Goal: Contribute content: Contribute content

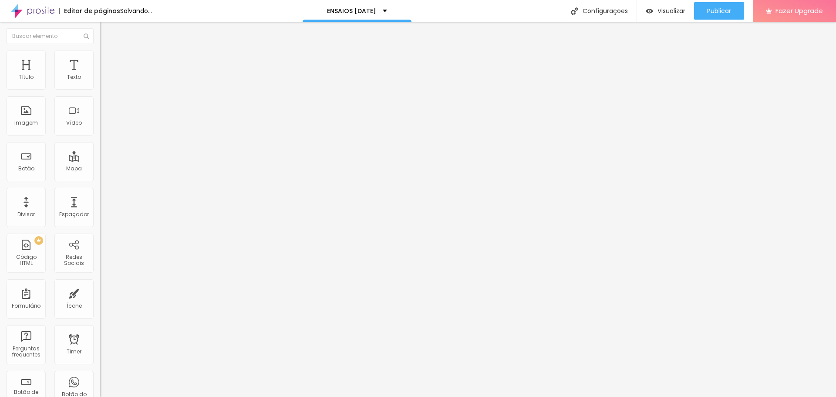
click at [100, 59] on li "Estilo" at bounding box center [150, 55] width 100 height 9
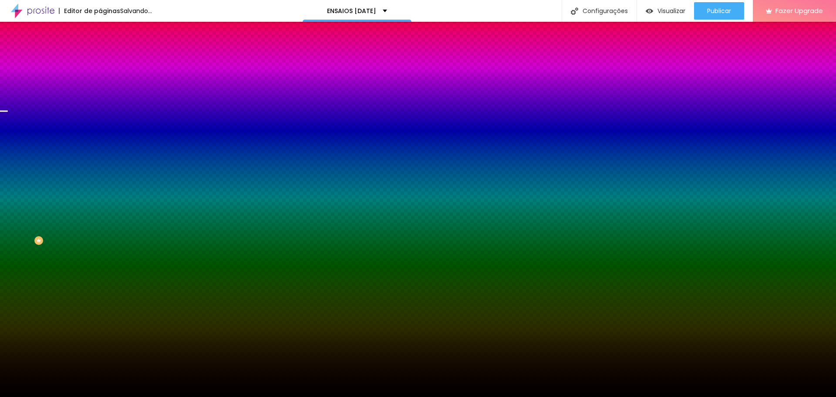
click at [100, 80] on span "Trocar imagem" at bounding box center [123, 76] width 47 height 7
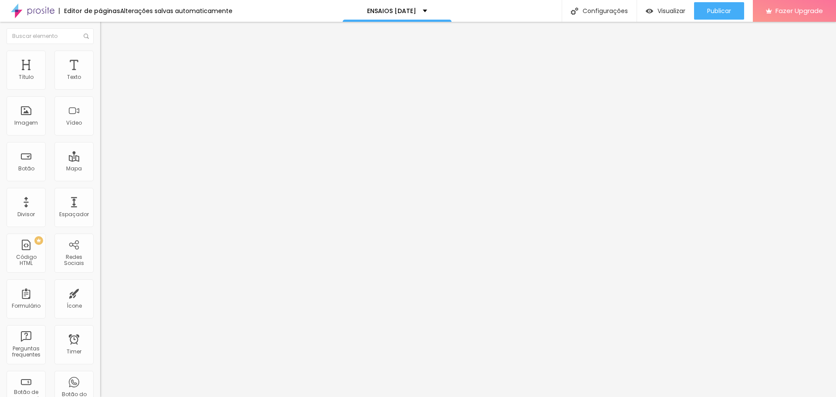
click at [100, 75] on span "Trocar imagem" at bounding box center [123, 71] width 47 height 7
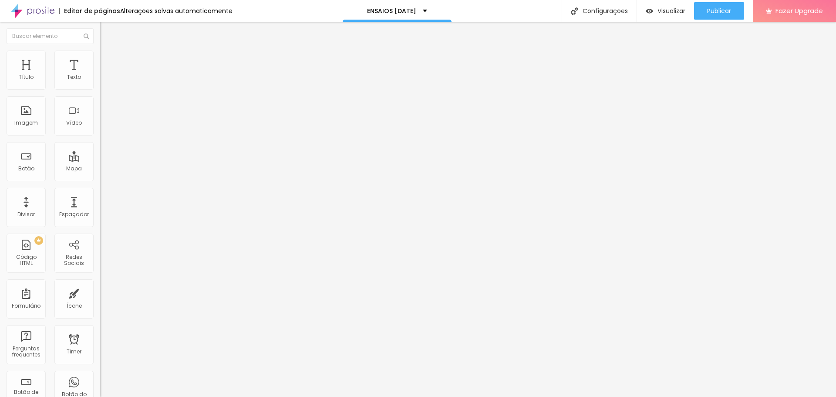
click at [100, 75] on span "Trocar imagem" at bounding box center [123, 71] width 47 height 7
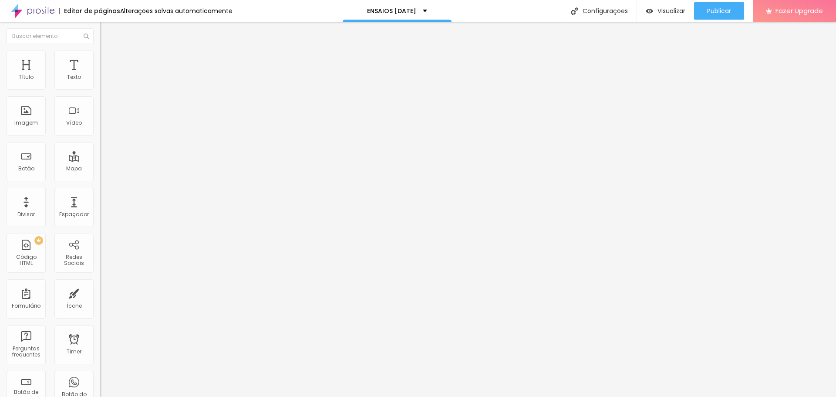
click at [100, 75] on span "Trocar imagem" at bounding box center [123, 71] width 47 height 7
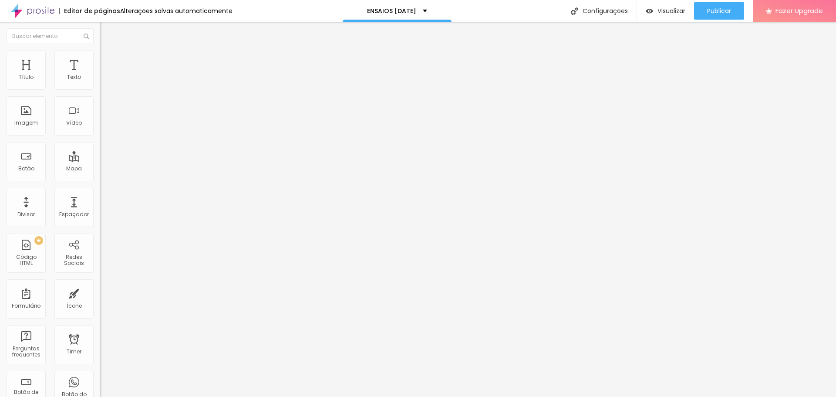
click at [100, 75] on span "Trocar imagem" at bounding box center [123, 71] width 47 height 7
click at [100, 75] on span "Adicionar imagem" at bounding box center [128, 71] width 56 height 7
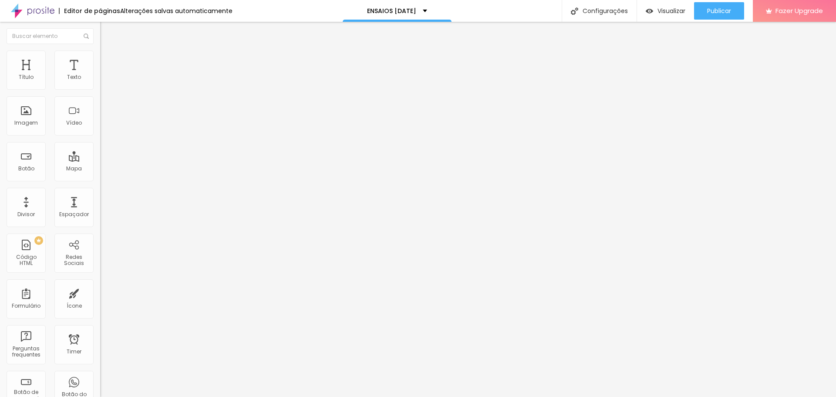
click at [27, 128] on div "Imagem" at bounding box center [26, 115] width 39 height 39
click at [100, 75] on span "Adicionar imagem" at bounding box center [128, 71] width 56 height 7
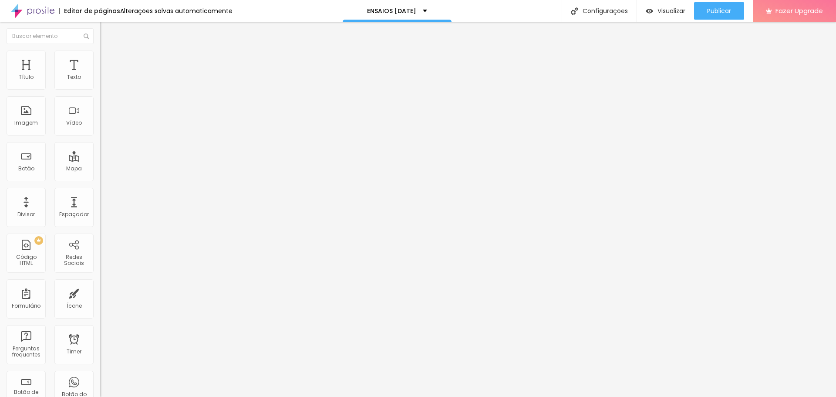
click at [718, 10] on span "Publicar" at bounding box center [720, 10] width 24 height 7
click at [674, 12] on span "Visualizar" at bounding box center [664, 10] width 28 height 7
click at [100, 92] on span "Editar perguntas" at bounding box center [125, 88] width 50 height 7
drag, startPoint x: 560, startPoint y: 224, endPoint x: 536, endPoint y: 222, distance: 24.0
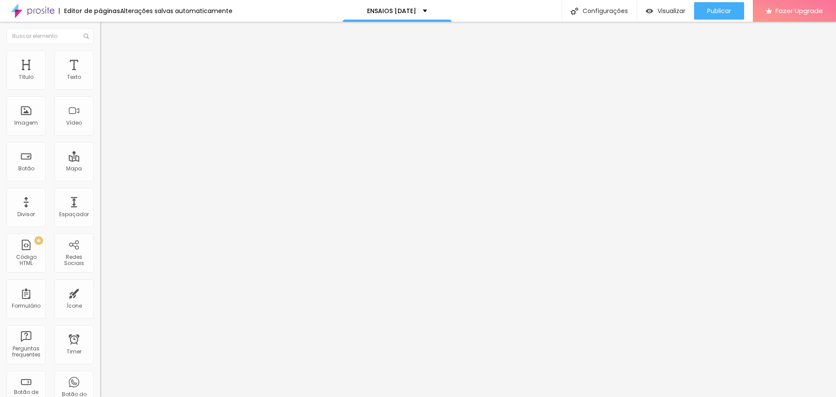
drag, startPoint x: 533, startPoint y: 224, endPoint x: 311, endPoint y: 221, distance: 222.2
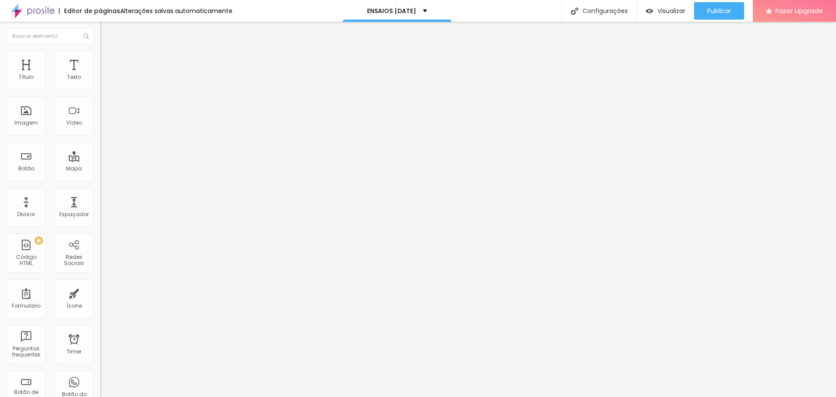
drag, startPoint x: 490, startPoint y: 218, endPoint x: 316, endPoint y: 217, distance: 173.4
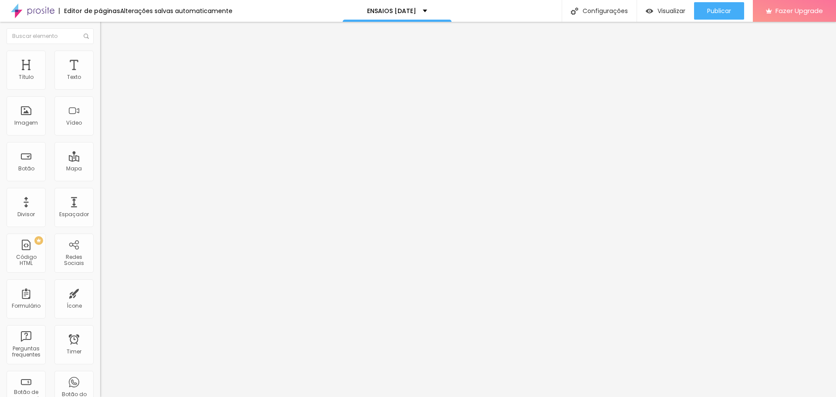
drag, startPoint x: 437, startPoint y: 225, endPoint x: 419, endPoint y: 222, distance: 18.5
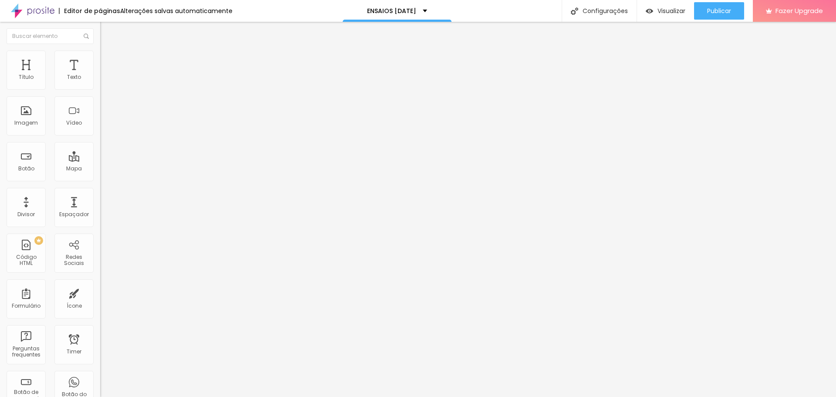
drag, startPoint x: 513, startPoint y: 235, endPoint x: 466, endPoint y: 223, distance: 48.6
click at [705, 10] on button "Publicar" at bounding box center [719, 10] width 50 height 17
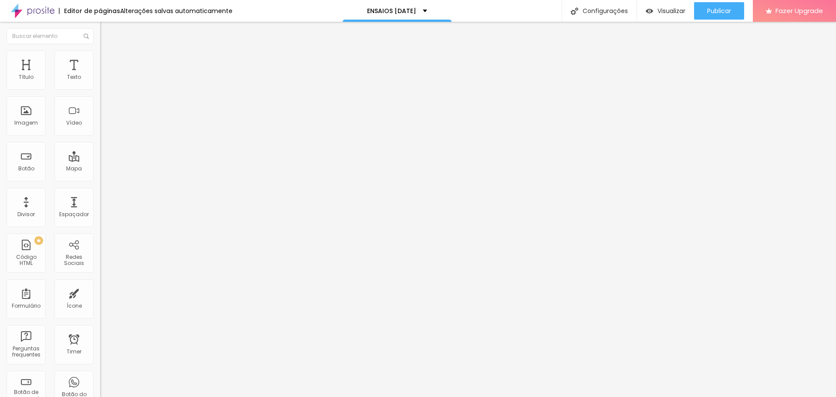
click at [100, 55] on img at bounding box center [104, 55] width 8 height 8
type input "76"
type input "74"
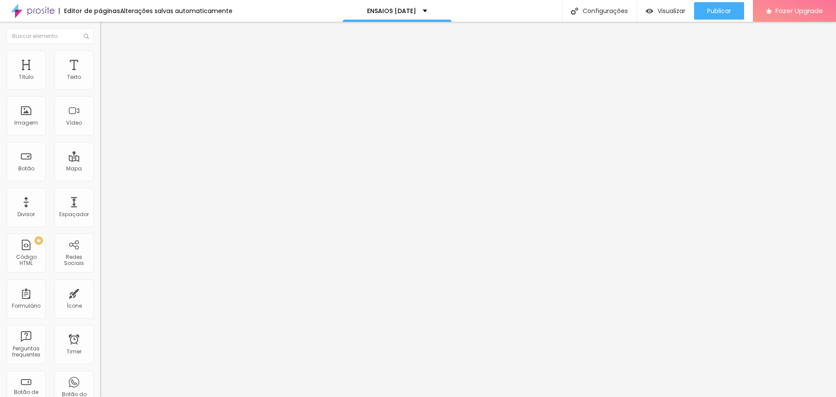
type input "73"
type input "71"
type input "70"
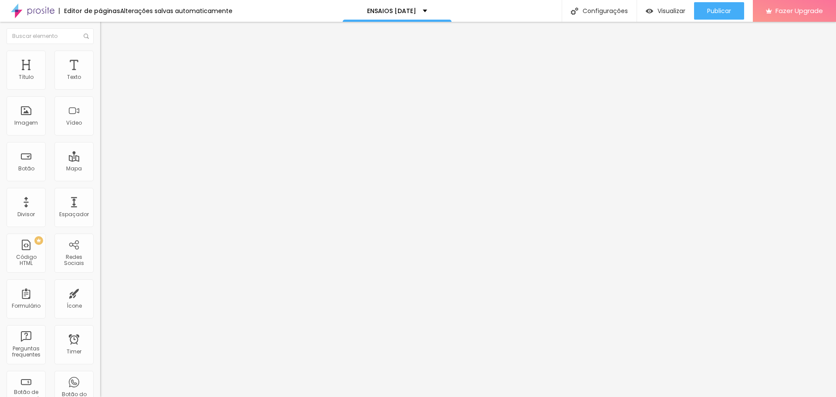
type input "70"
type input "69"
type input "64"
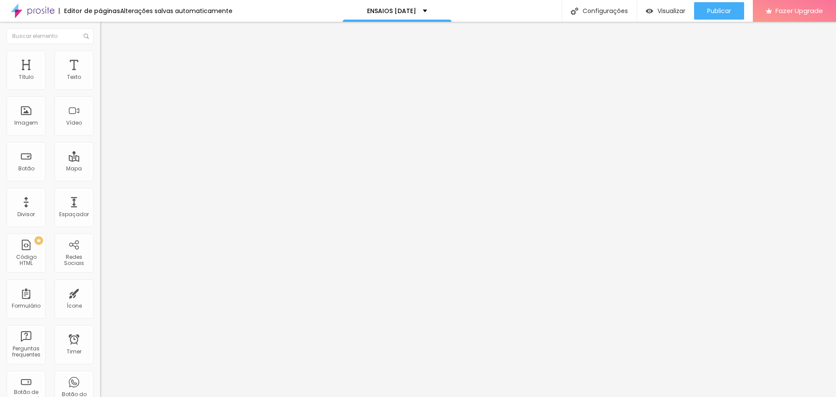
type input "63"
type input "58"
type input "56"
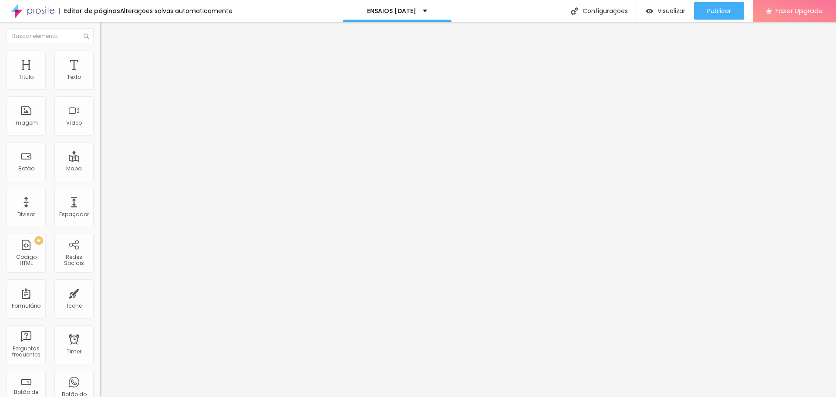
type input "56"
type input "55"
type input "54"
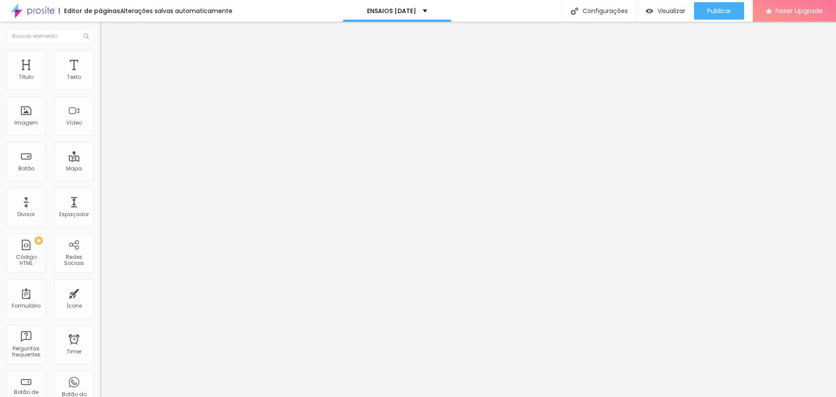
type input "53"
type input "52"
type input "51"
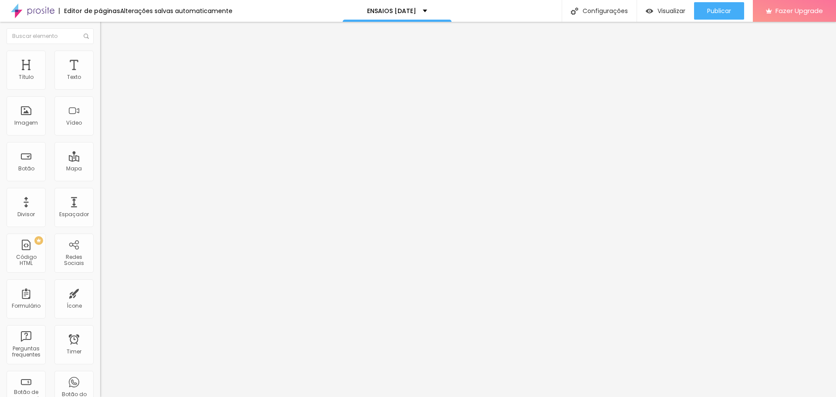
type input "51"
type input "49"
type input "48"
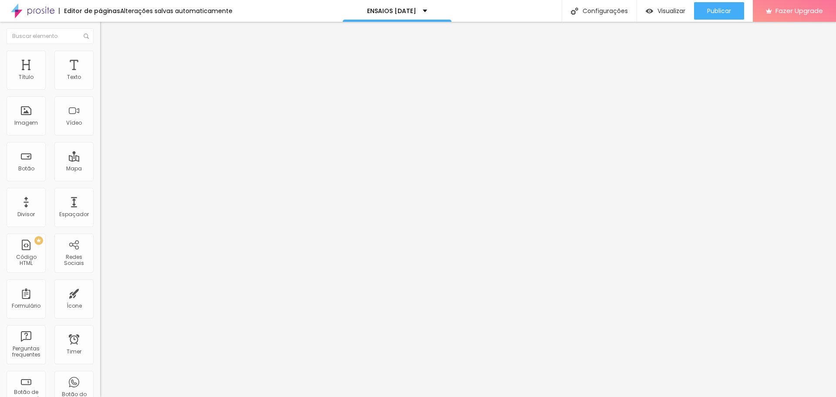
type input "47"
type input "44"
type input "43"
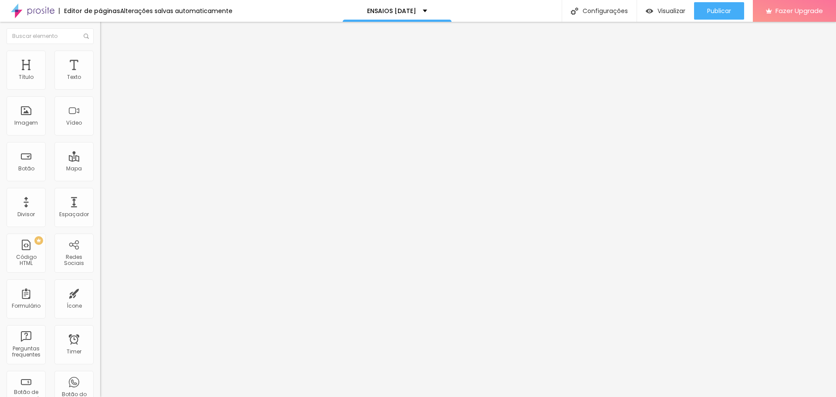
type input "43"
type input "42"
type input "39"
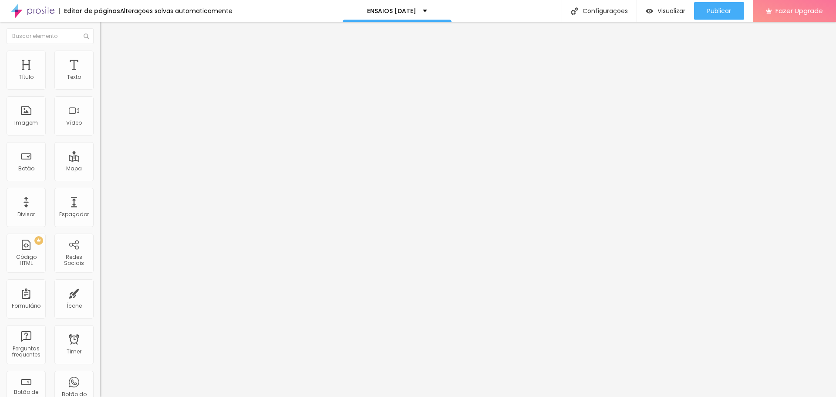
type input "38"
type input "37"
type input "36"
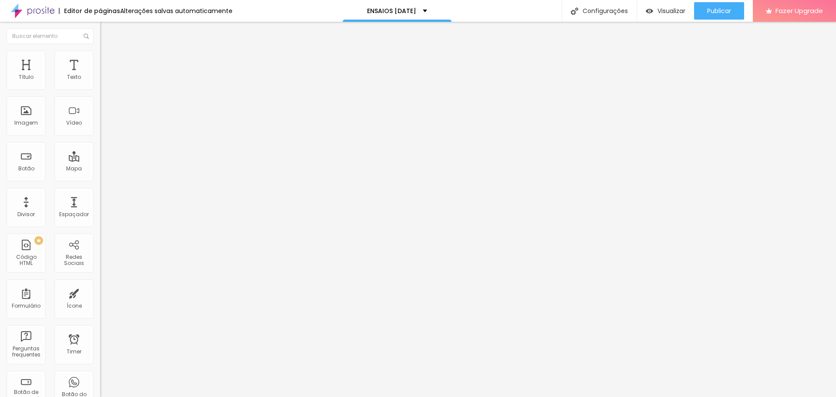
type input "36"
type input "35"
type input "34"
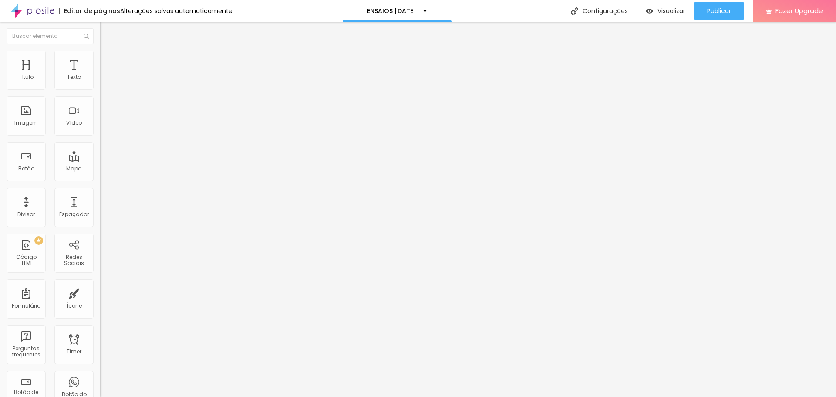
drag, startPoint x: 59, startPoint y: 182, endPoint x: 33, endPoint y: 184, distance: 26.2
type input "34"
click at [100, 206] on input "range" at bounding box center [128, 209] width 56 height 7
drag, startPoint x: 68, startPoint y: 96, endPoint x: 0, endPoint y: 81, distance: 69.3
click at [100, 81] on div "Texto EU QUERO O PAC 01 Alinhamento Tamanho Normal Pequeno Normal Grande Link U…" at bounding box center [150, 131] width 100 height 127
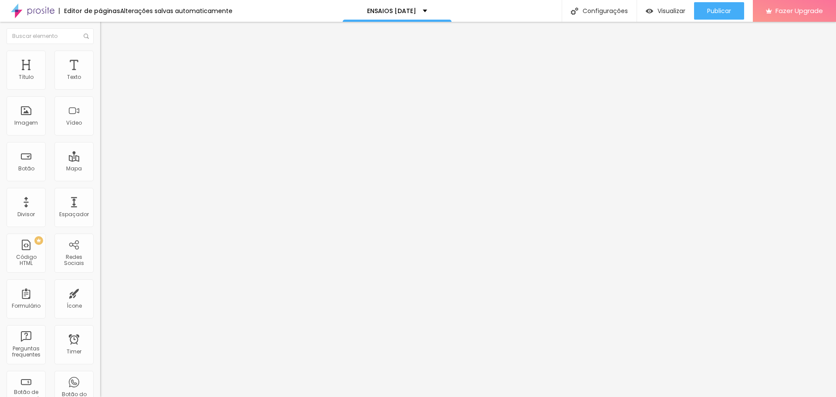
type input "QUERO ESSE"
type input "49"
type input "47"
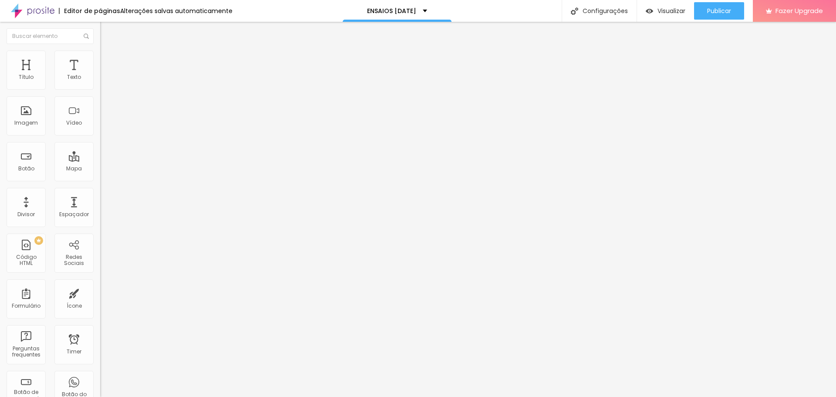
type input "37"
drag, startPoint x: 42, startPoint y: 183, endPoint x: 34, endPoint y: 183, distance: 7.9
type input "37"
click at [100, 206] on input "range" at bounding box center [128, 209] width 56 height 7
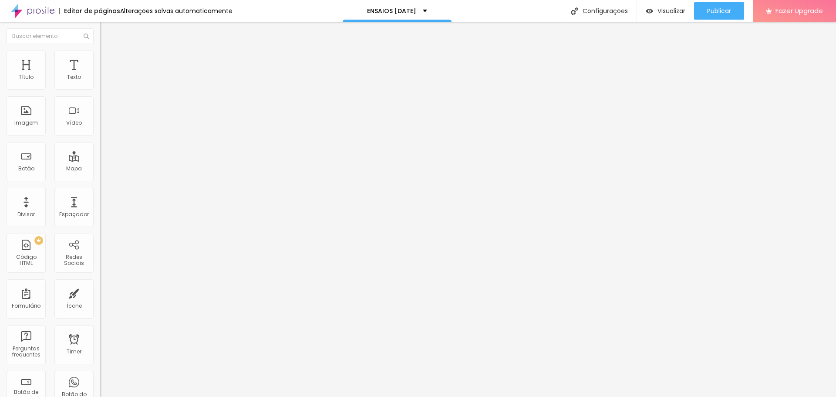
type input "49"
type input "47"
type input "46"
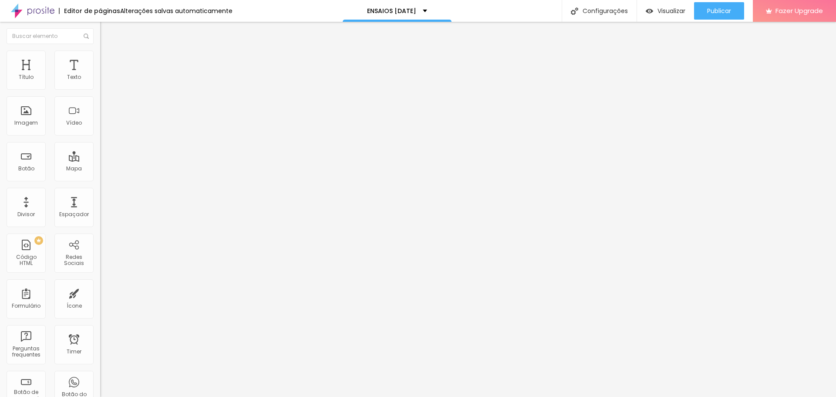
type input "46"
type input "44"
type input "43"
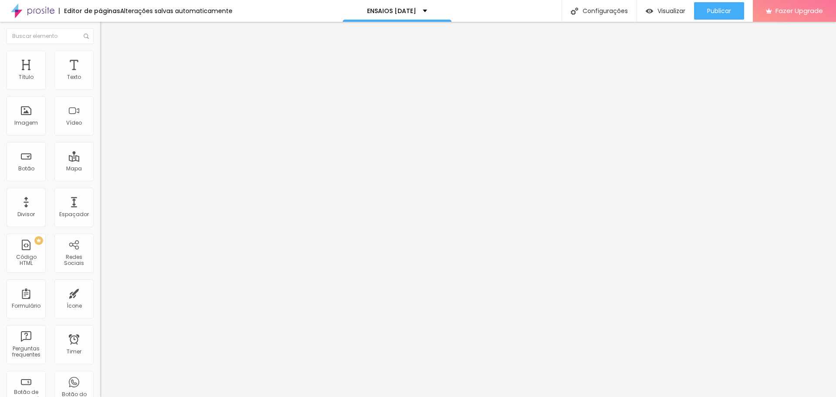
type input "42"
type input "41"
type input "39"
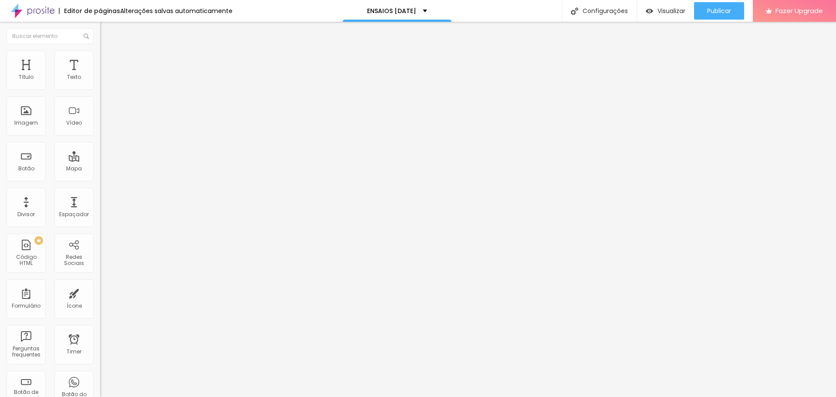
type input "39"
type input "38"
type input "37"
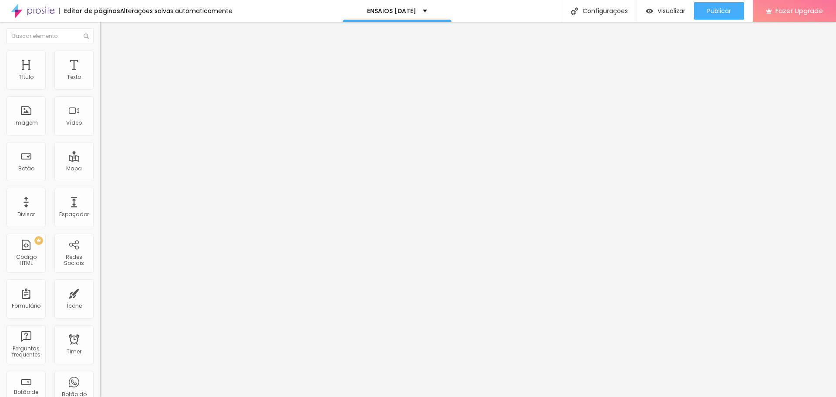
drag, startPoint x: 43, startPoint y: 183, endPoint x: 34, endPoint y: 182, distance: 8.3
type input "37"
click at [100, 206] on input "range" at bounding box center [128, 209] width 56 height 7
type input "48"
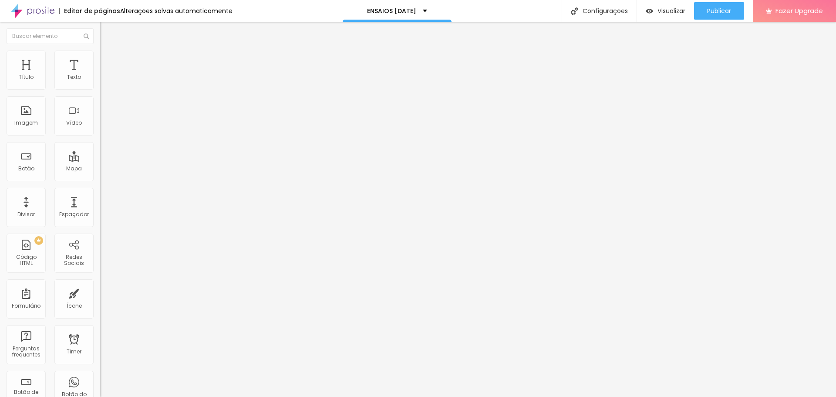
type input "45"
type input "44"
type input "42"
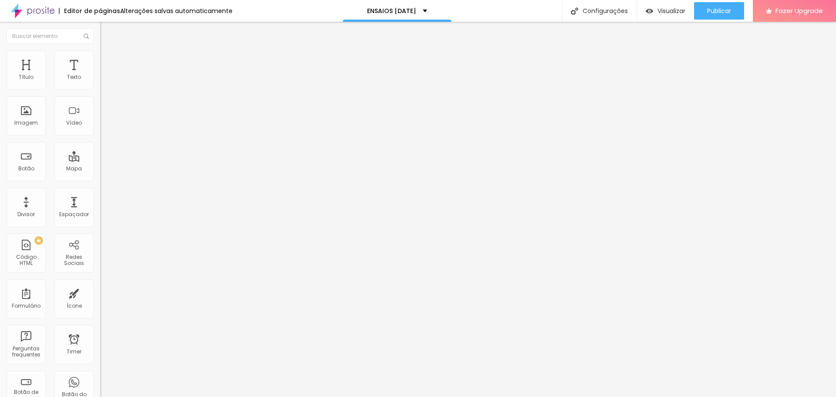
type input "42"
type input "41"
type input "40"
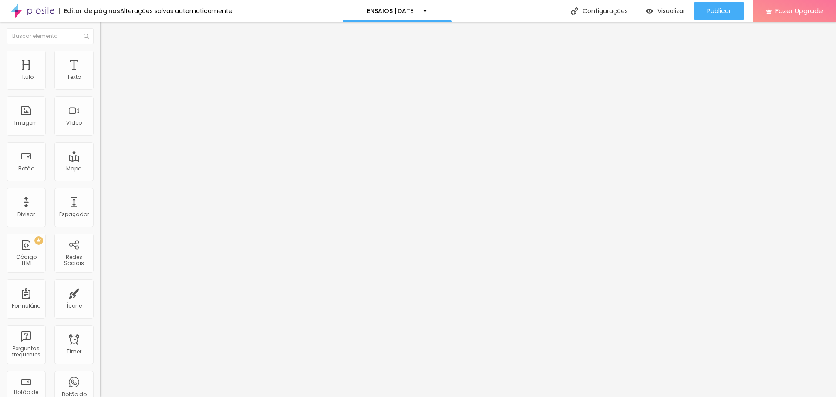
type input "39"
type input "38"
drag, startPoint x: 40, startPoint y: 184, endPoint x: 35, endPoint y: 183, distance: 4.4
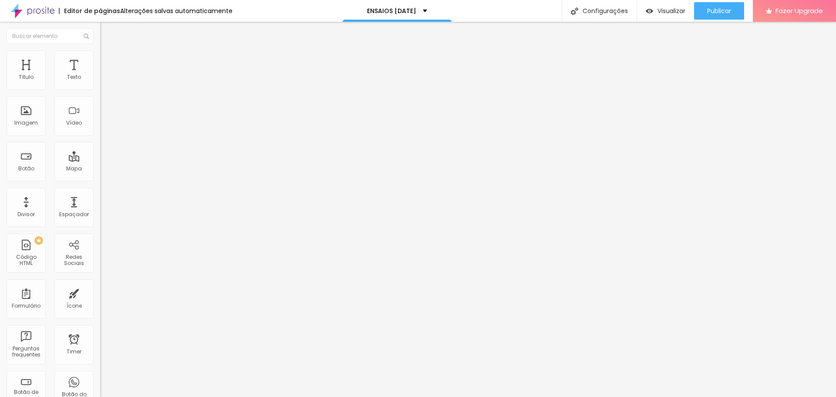
type input "38"
click at [100, 206] on input "range" at bounding box center [128, 209] width 56 height 7
type input "47"
type input "45"
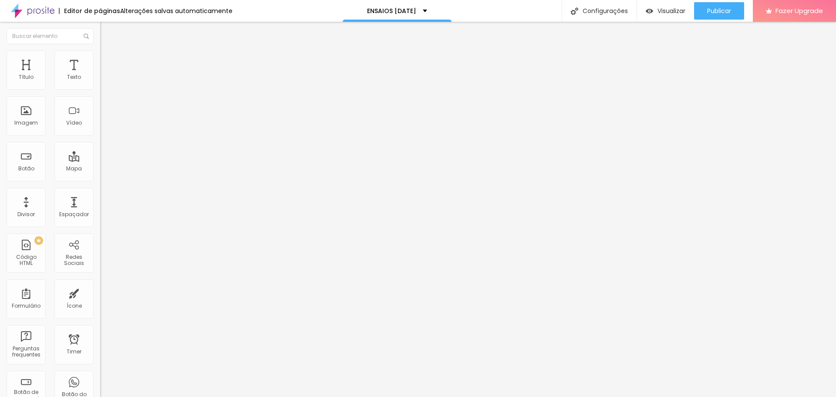
type input "45"
type input "44"
type input "42"
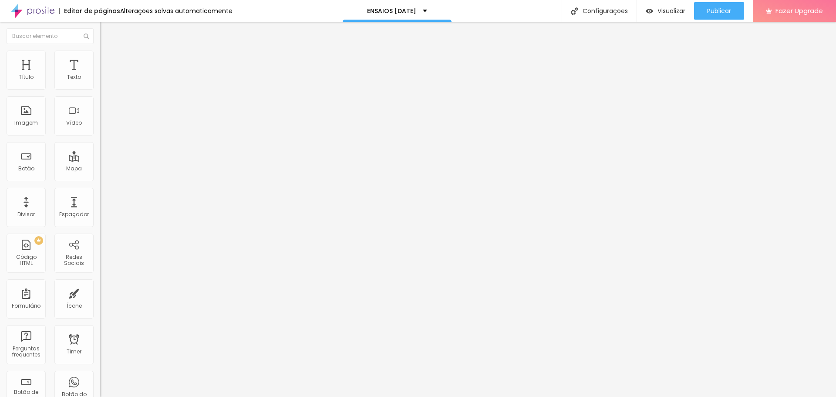
type input "41"
type input "40"
drag, startPoint x: 41, startPoint y: 184, endPoint x: 37, endPoint y: 183, distance: 4.9
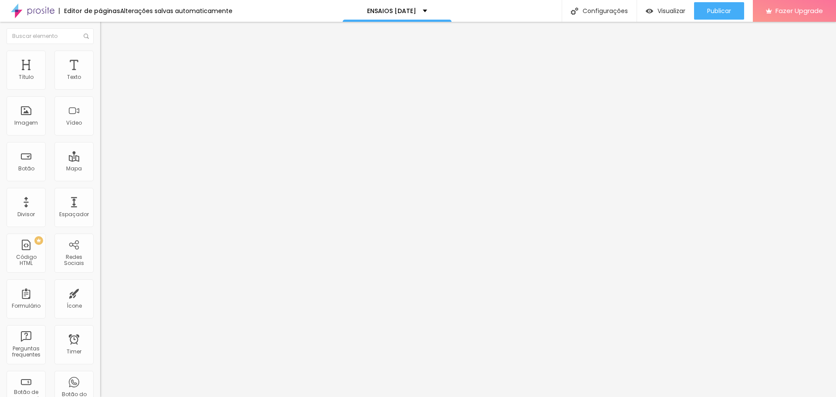
type input "40"
click at [100, 206] on input "range" at bounding box center [128, 209] width 56 height 7
click at [100, 92] on span "Editar perguntas" at bounding box center [125, 88] width 50 height 7
drag, startPoint x: 193, startPoint y: 240, endPoint x: 196, endPoint y: 86, distance: 153.8
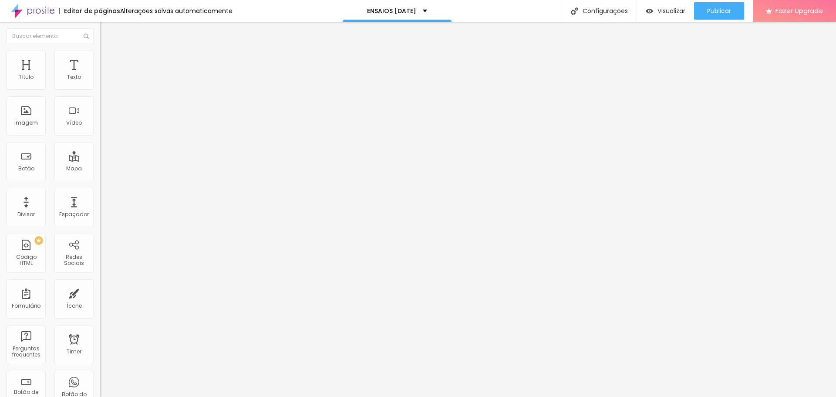
drag, startPoint x: 380, startPoint y: 141, endPoint x: 277, endPoint y: 141, distance: 103.3
drag, startPoint x: 386, startPoint y: 225, endPoint x: 249, endPoint y: 218, distance: 137.0
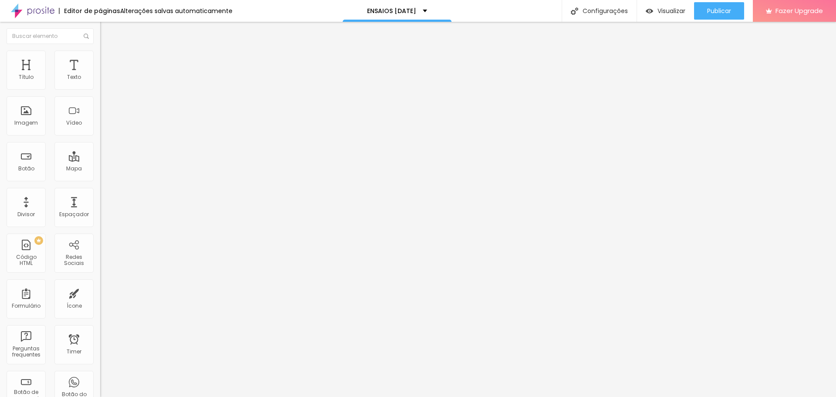
click at [715, 9] on span "Publicar" at bounding box center [720, 10] width 24 height 7
click at [721, 7] on span "Publicar" at bounding box center [720, 10] width 24 height 7
click at [733, 10] on button "Publicar" at bounding box center [719, 10] width 50 height 17
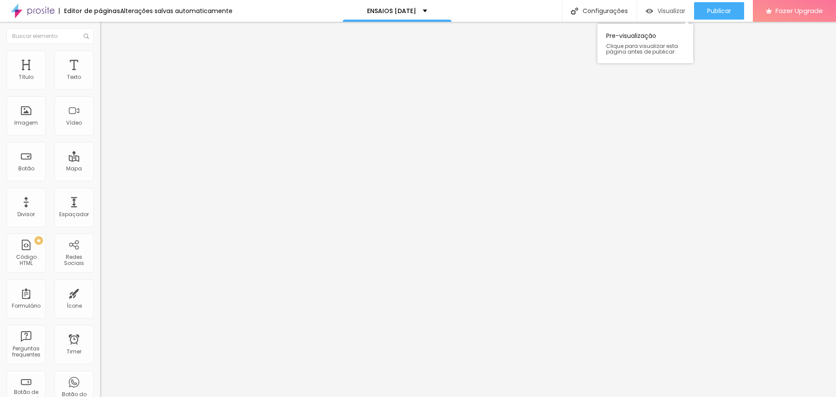
click at [658, 11] on span "Visualizar" at bounding box center [672, 10] width 28 height 7
click at [716, 13] on span "Publicar" at bounding box center [720, 10] width 24 height 7
click at [721, 7] on span "Publicar" at bounding box center [720, 10] width 24 height 7
